Goal: Communication & Community: Answer question/provide support

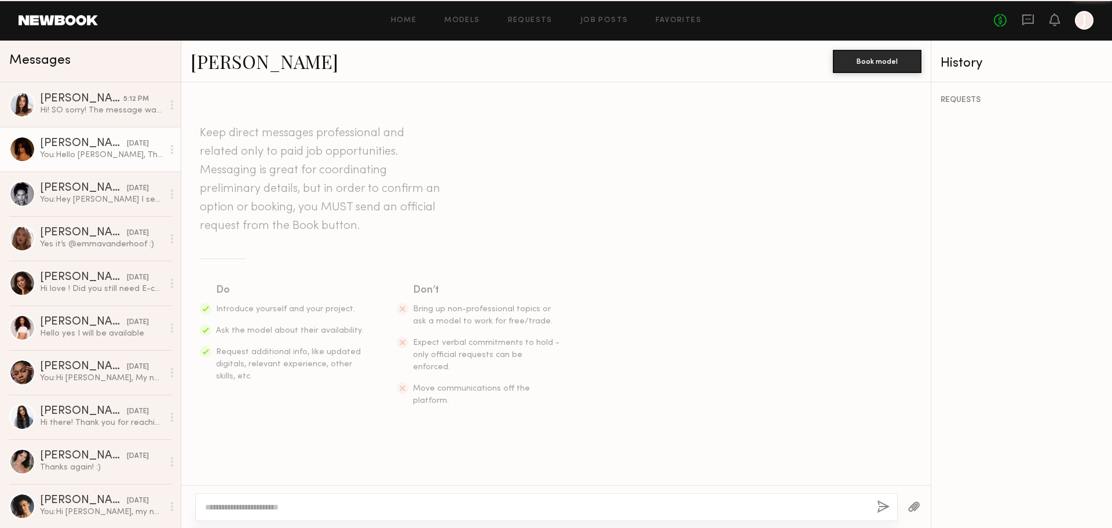
scroll to position [215, 0]
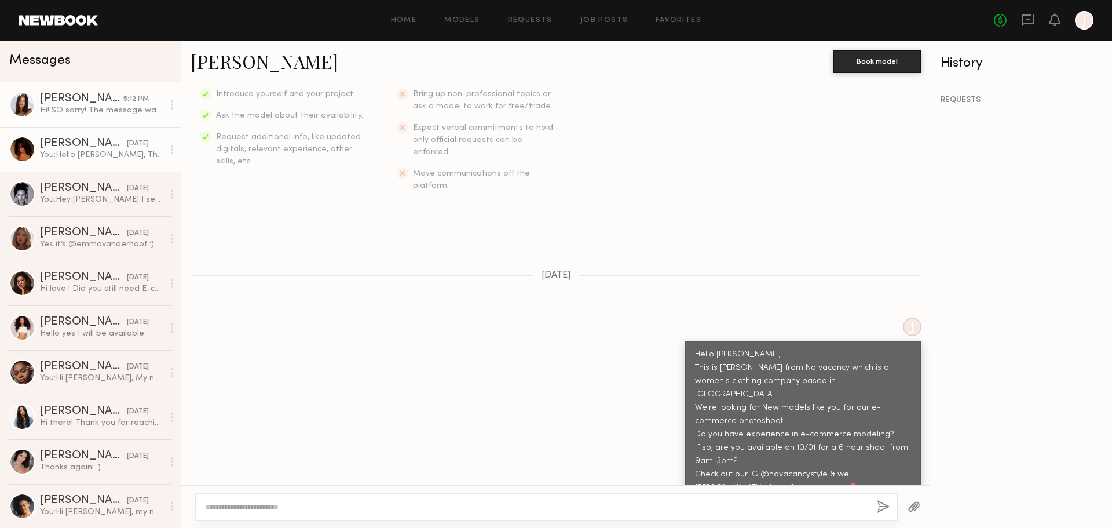
click at [42, 107] on div "Hi! SO sorry! The message was in my hidden requests!" at bounding box center [101, 110] width 123 height 11
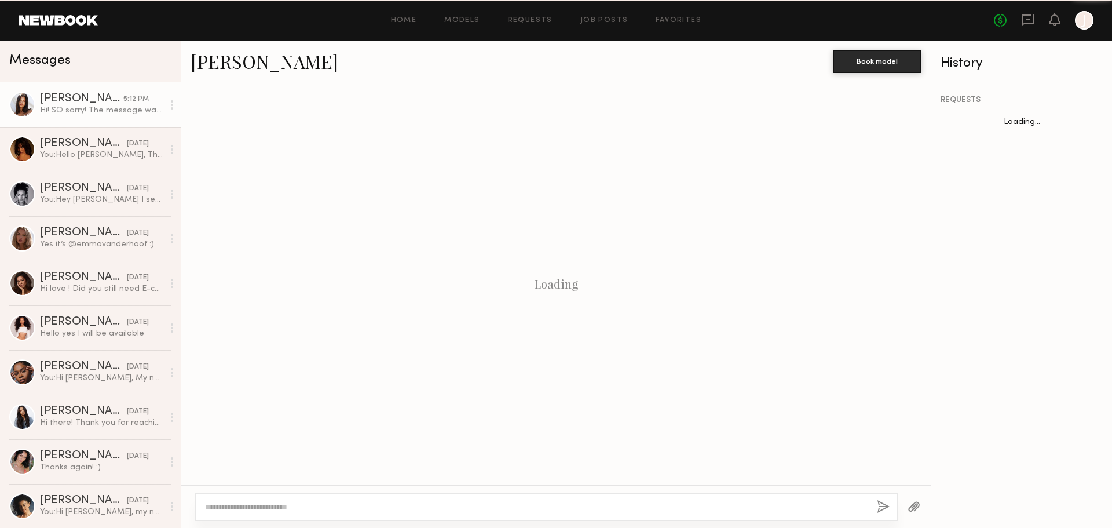
scroll to position [1112, 0]
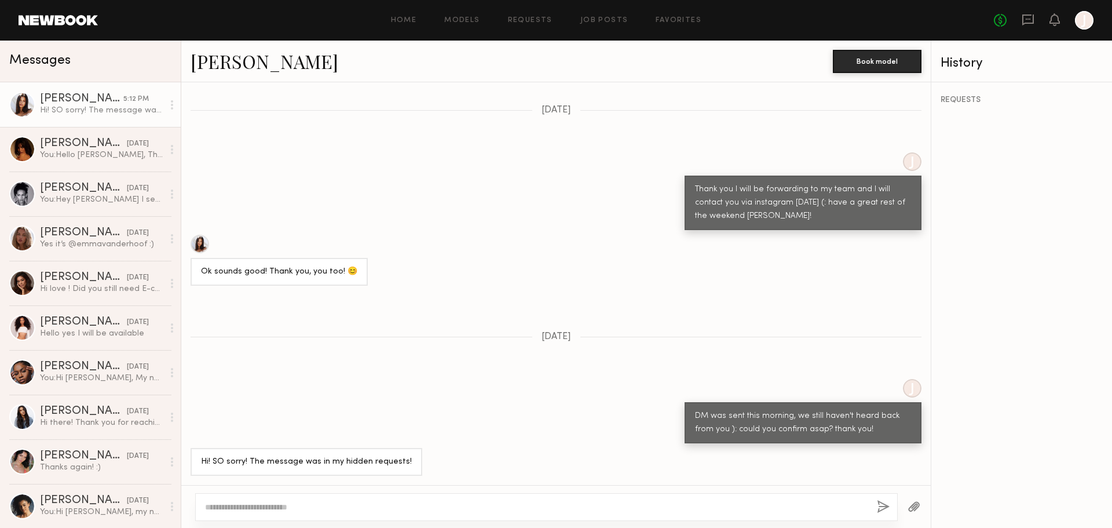
click at [201, 243] on div at bounding box center [200, 244] width 19 height 19
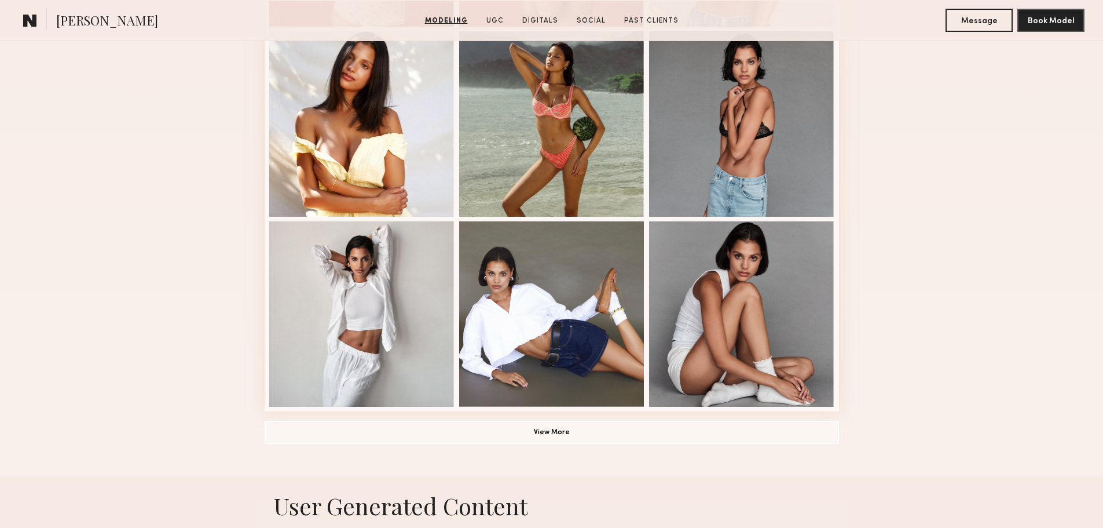
scroll to position [753, 0]
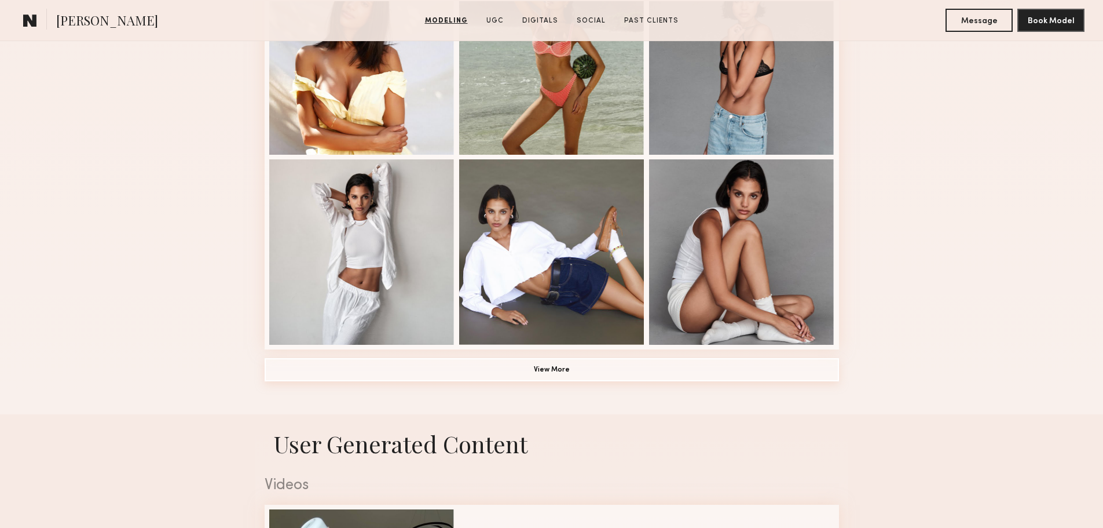
click at [634, 381] on button "View More" at bounding box center [552, 369] width 574 height 23
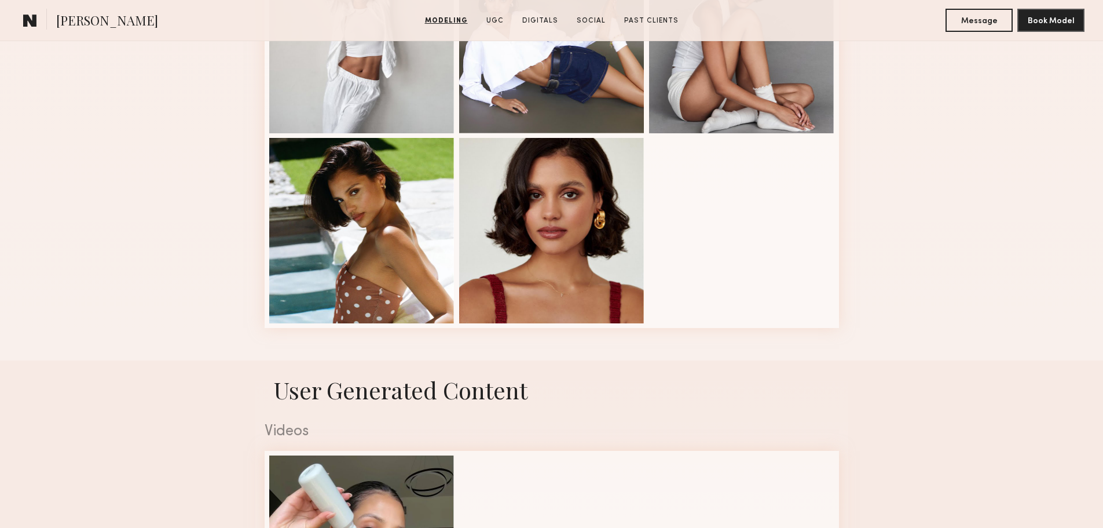
scroll to position [984, 0]
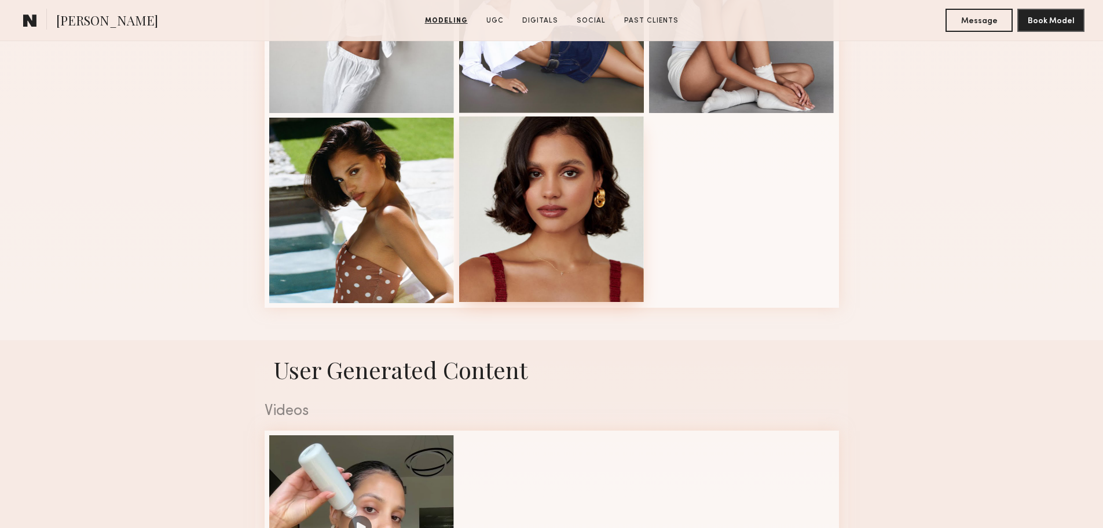
click at [507, 211] on div at bounding box center [551, 208] width 185 height 185
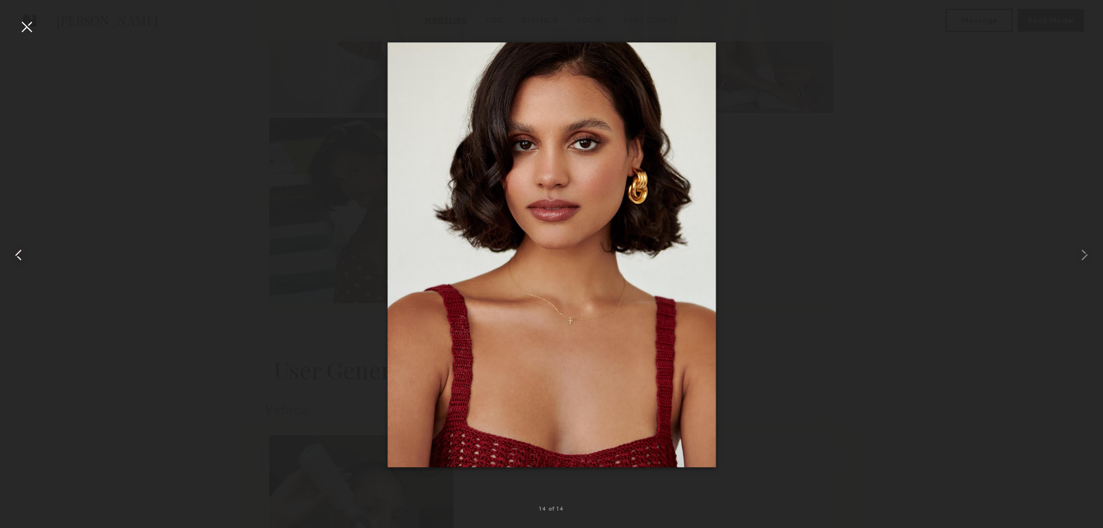
click at [13, 253] on common-icon at bounding box center [18, 255] width 19 height 19
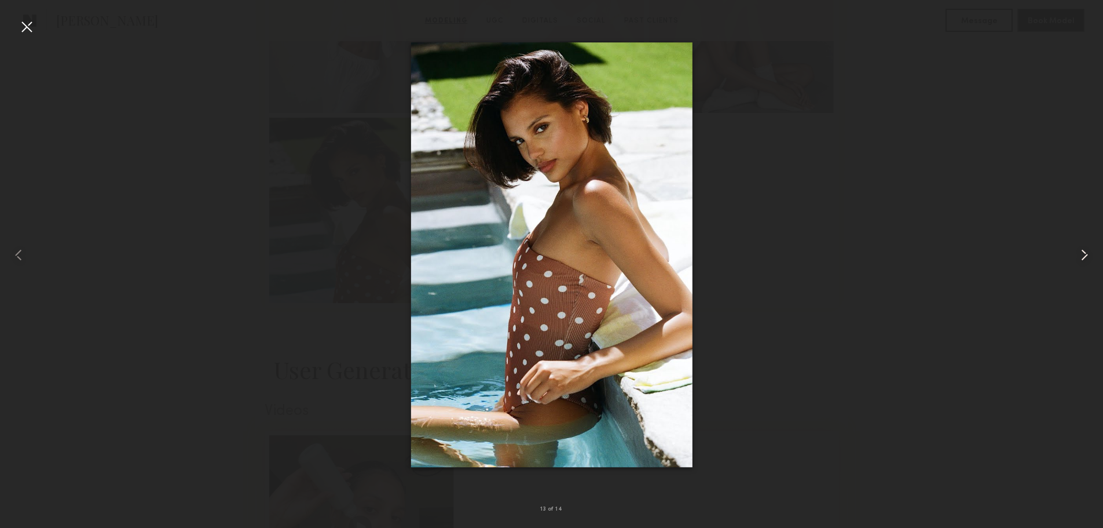
click at [1078, 255] on common-icon at bounding box center [1084, 255] width 19 height 19
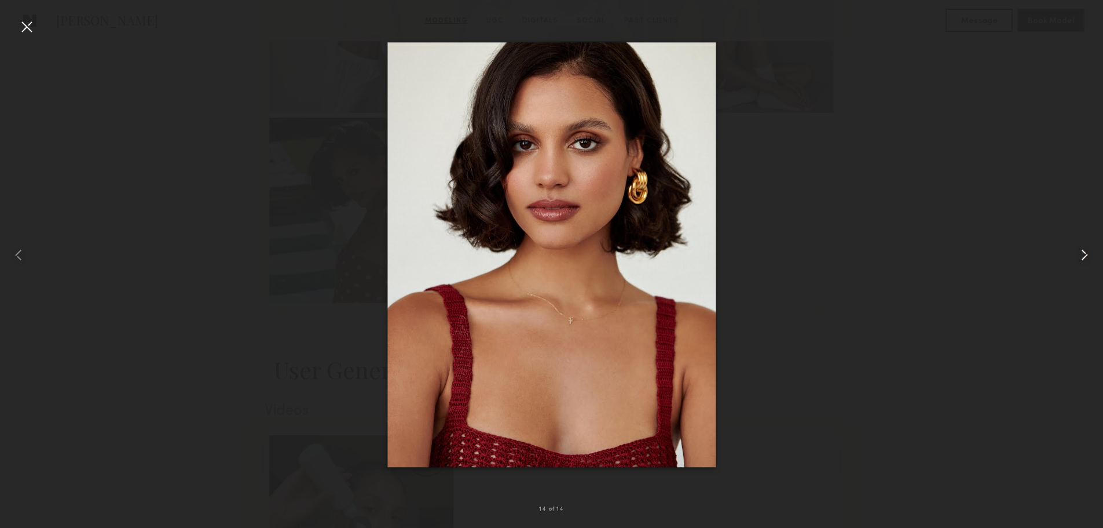
click at [1078, 255] on common-icon at bounding box center [1084, 255] width 19 height 19
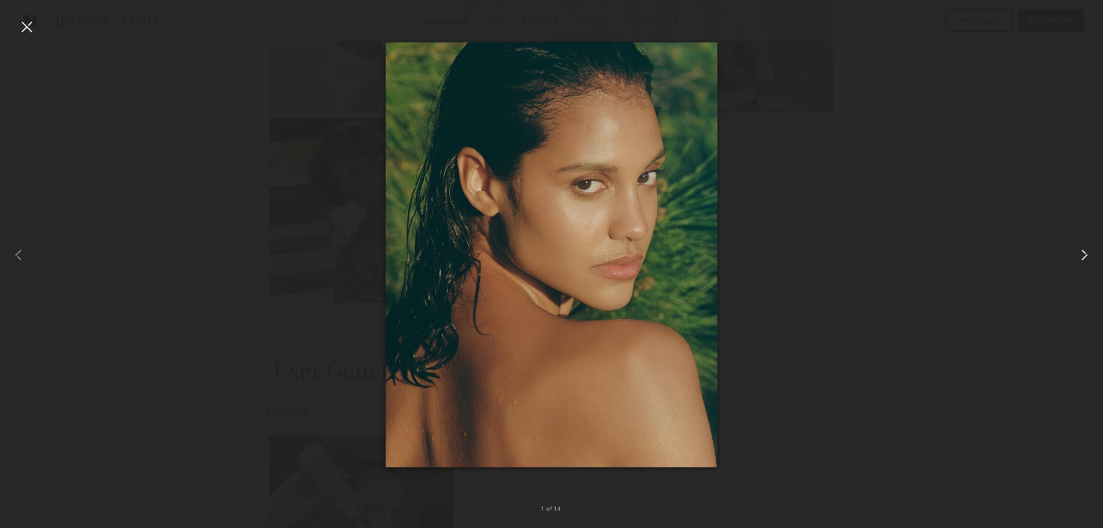
click at [1082, 261] on common-icon at bounding box center [1084, 255] width 19 height 19
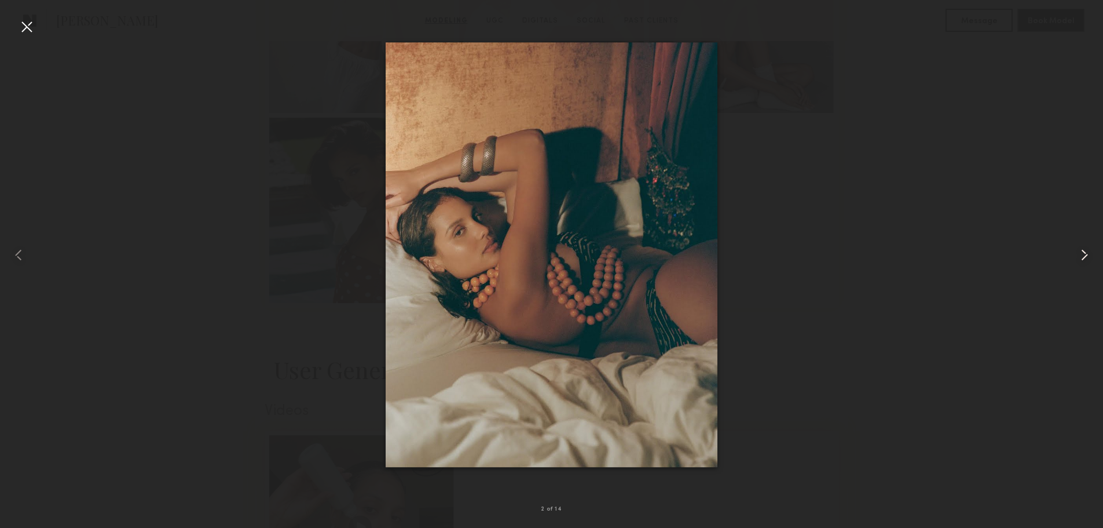
click at [1082, 261] on common-icon at bounding box center [1084, 255] width 19 height 19
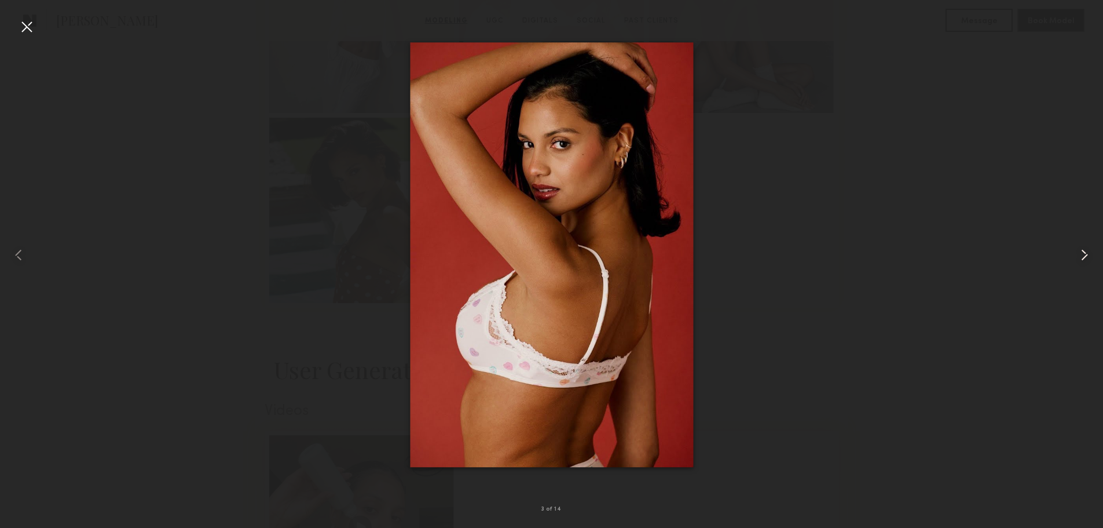
click at [1082, 261] on common-icon at bounding box center [1084, 255] width 19 height 19
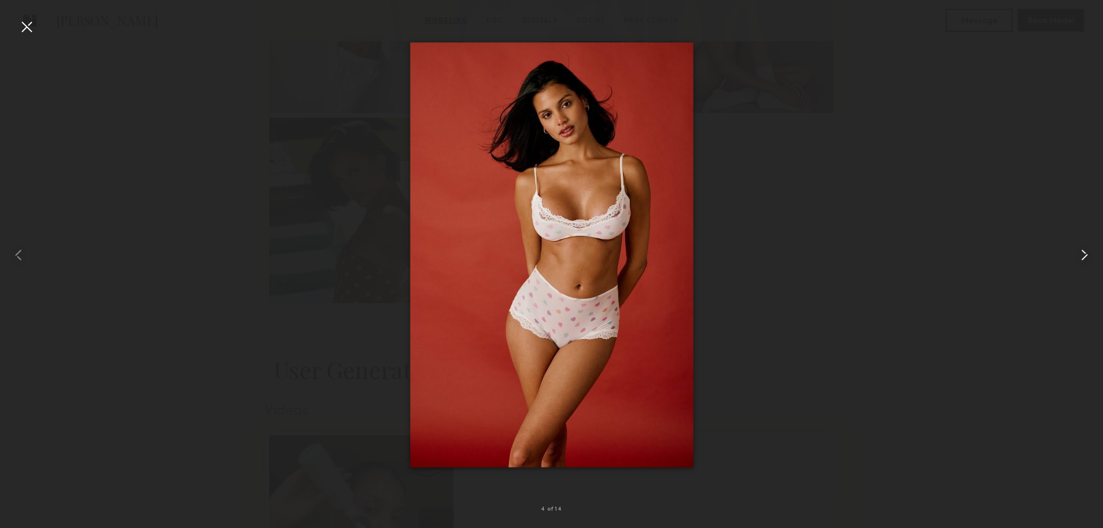
click at [1082, 261] on common-icon at bounding box center [1084, 255] width 19 height 19
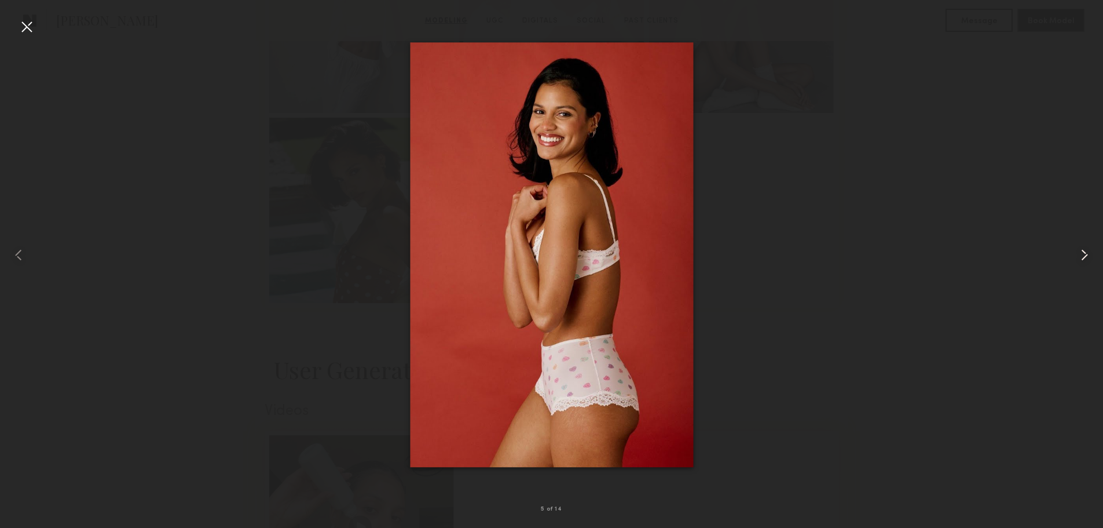
click at [1082, 261] on common-icon at bounding box center [1084, 255] width 19 height 19
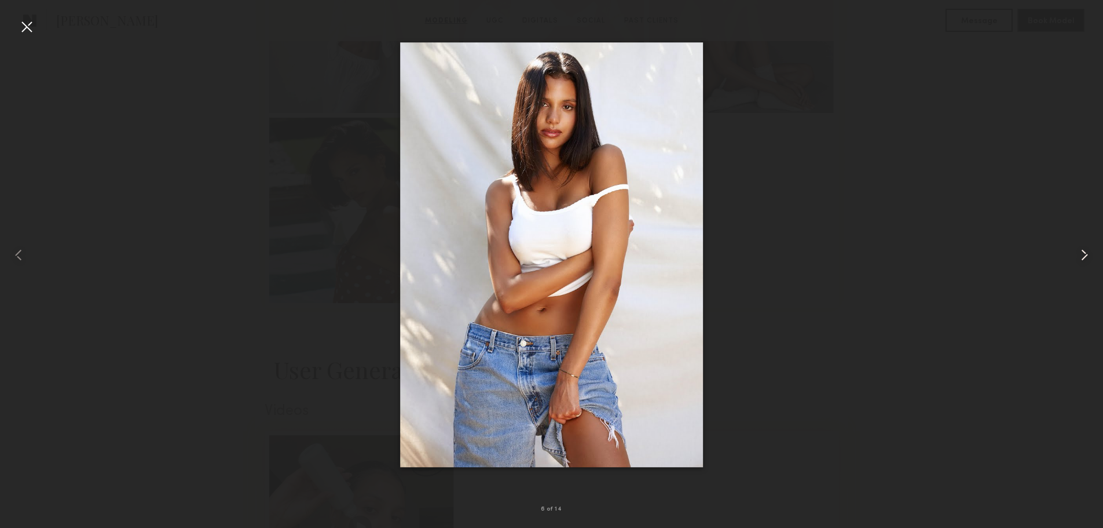
click at [1082, 261] on common-icon at bounding box center [1084, 255] width 19 height 19
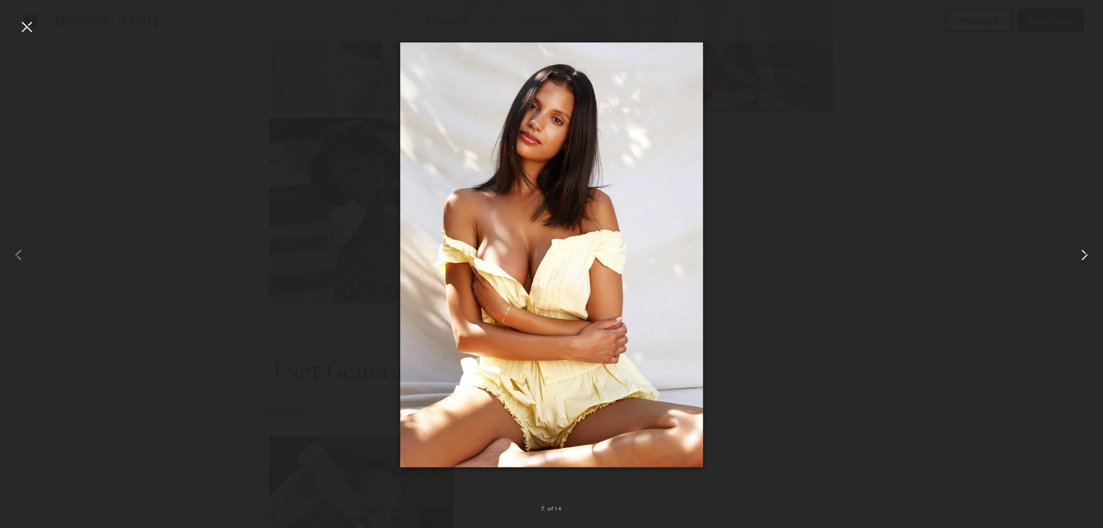
click at [1082, 261] on common-icon at bounding box center [1084, 255] width 19 height 19
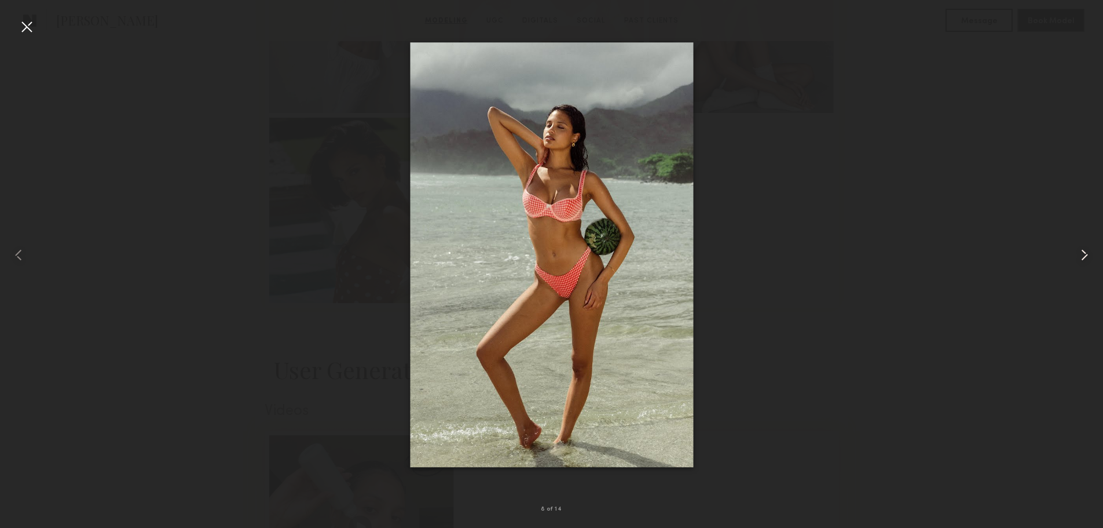
click at [1082, 261] on common-icon at bounding box center [1084, 255] width 19 height 19
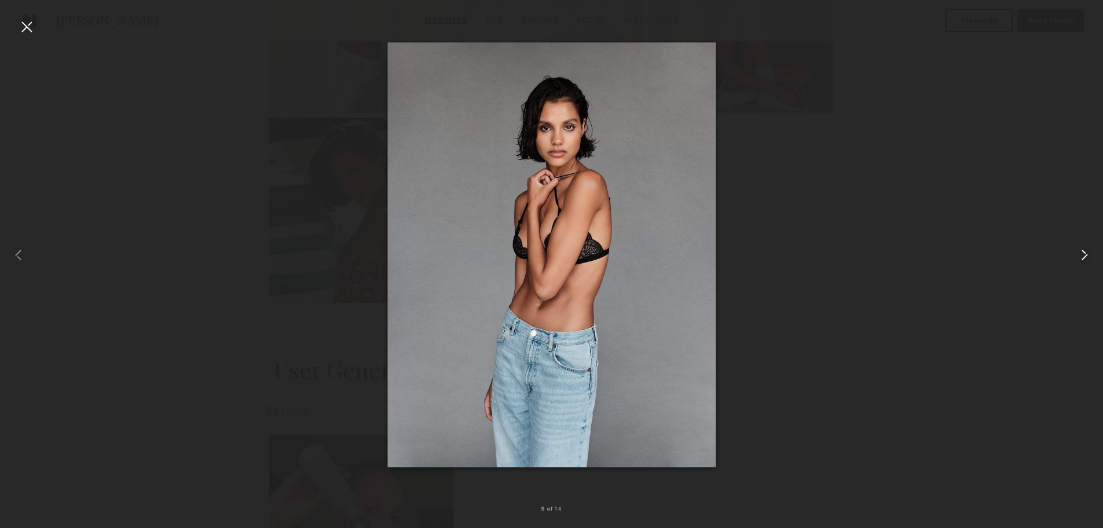
click at [1082, 261] on common-icon at bounding box center [1084, 255] width 19 height 19
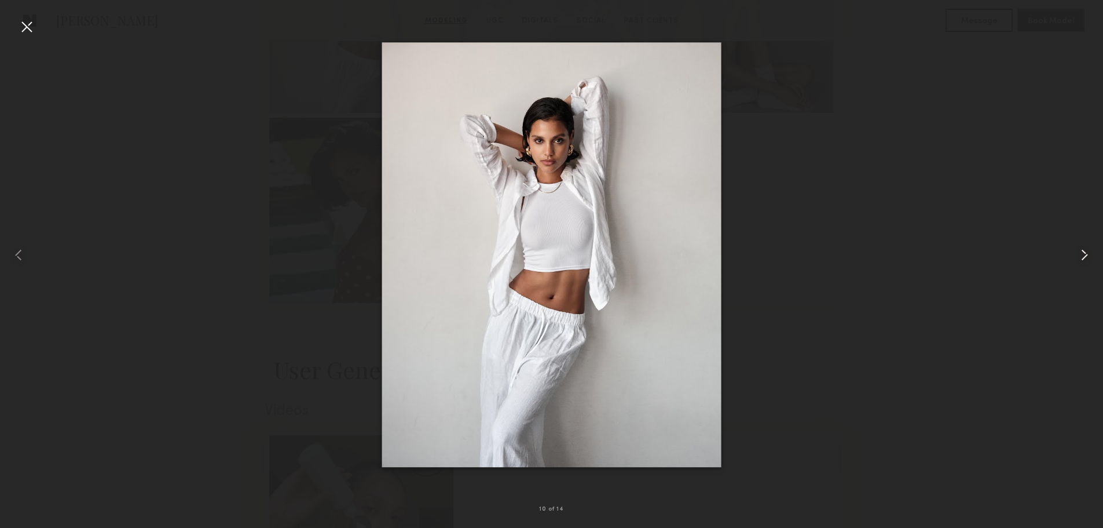
click at [1082, 261] on common-icon at bounding box center [1084, 255] width 19 height 19
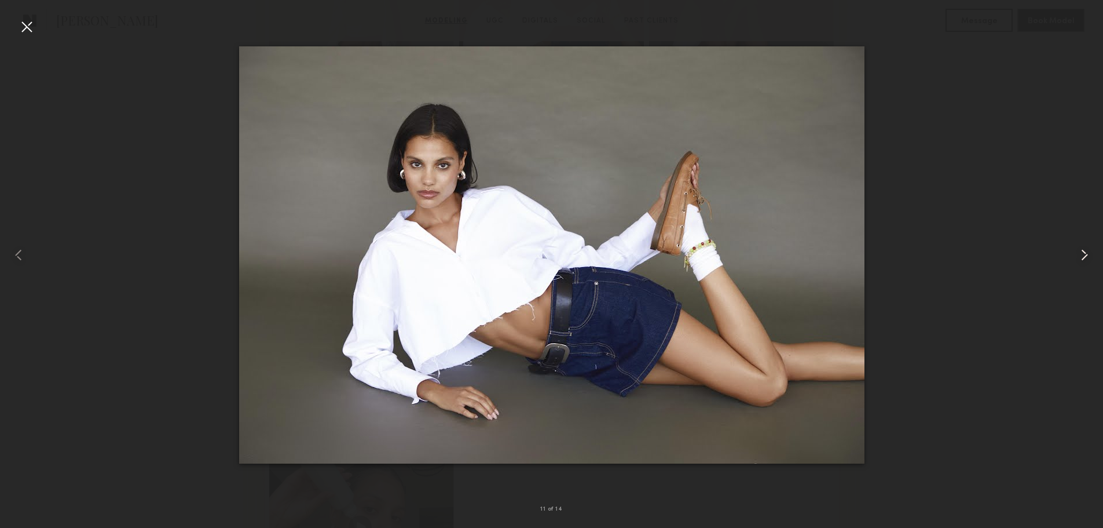
click at [1082, 261] on common-icon at bounding box center [1084, 255] width 19 height 19
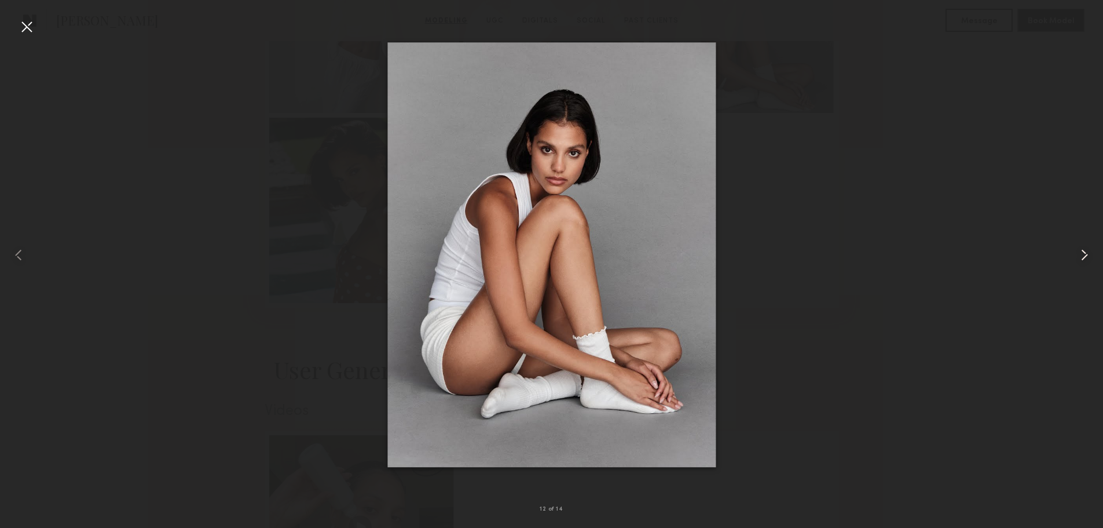
click at [1082, 259] on common-icon at bounding box center [1084, 255] width 19 height 19
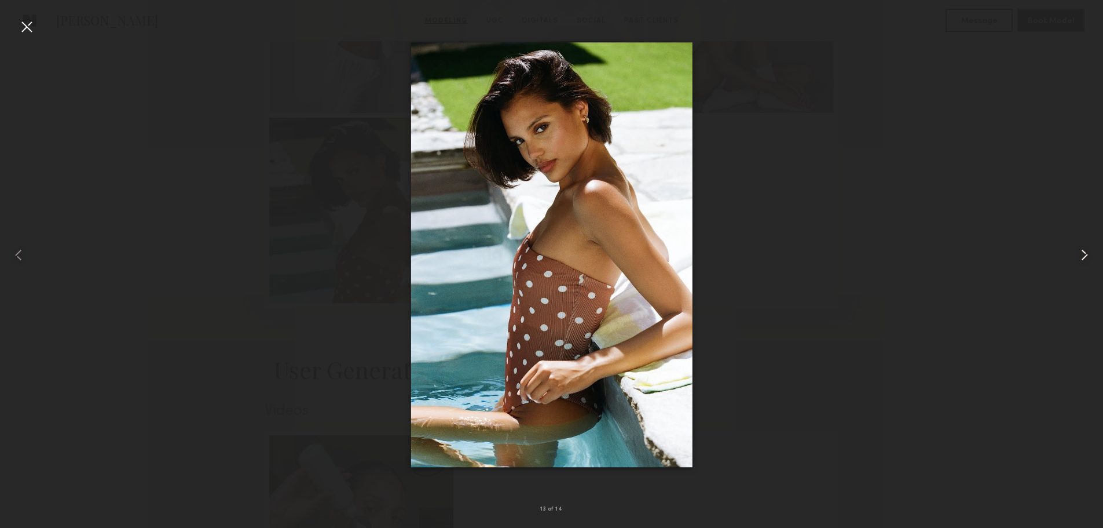
click at [1082, 259] on common-icon at bounding box center [1084, 255] width 19 height 19
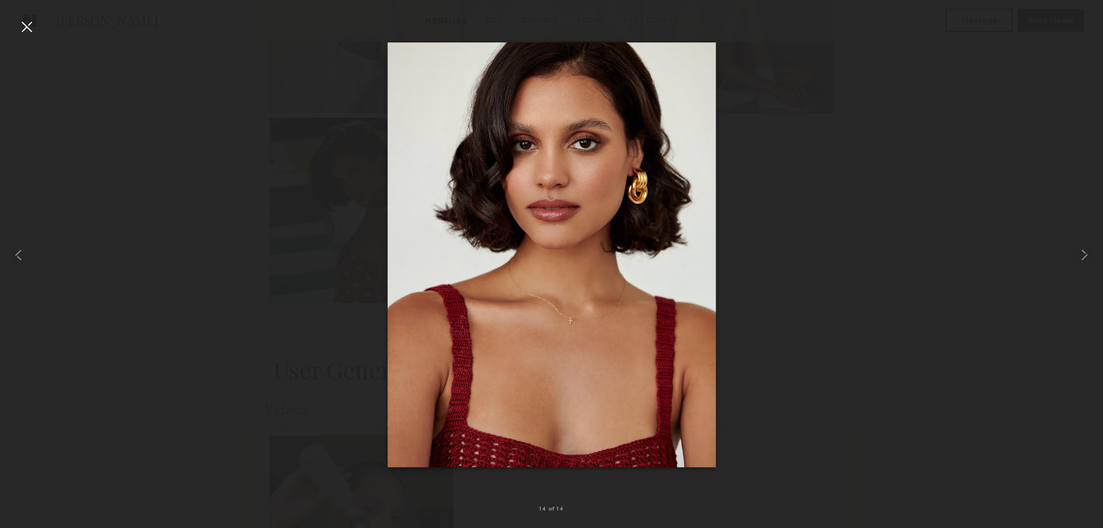
click at [1017, 253] on div at bounding box center [551, 255] width 1103 height 472
click at [995, 251] on div at bounding box center [551, 255] width 1103 height 472
click at [17, 28] on div at bounding box center [26, 26] width 19 height 19
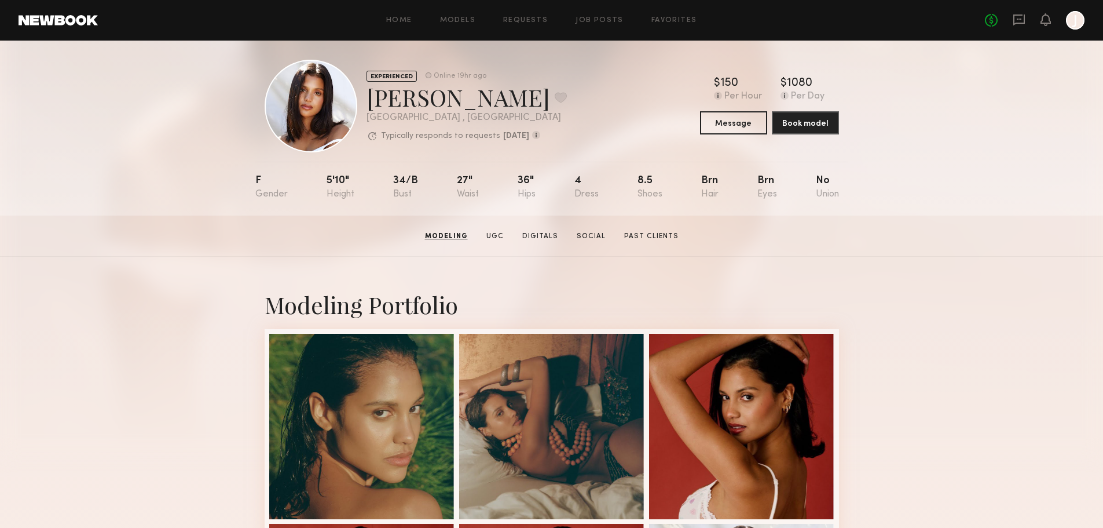
scroll to position [0, 0]
